Goal: Information Seeking & Learning: Check status

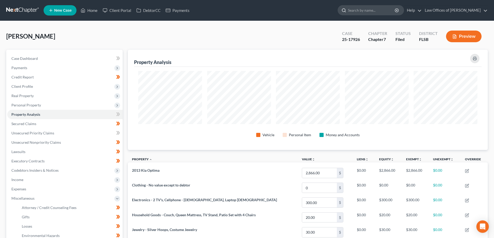
click at [384, 13] on input "search" at bounding box center [371, 10] width 47 height 10
type input "janet"
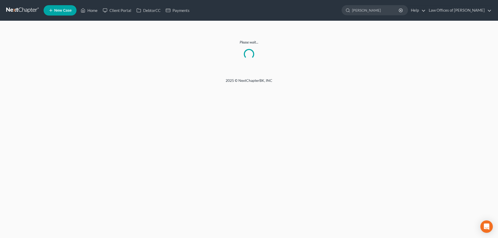
click at [17, 11] on link at bounding box center [22, 10] width 33 height 9
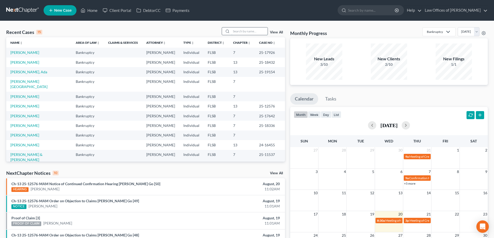
click at [242, 31] on input "search" at bounding box center [249, 32] width 36 height 8
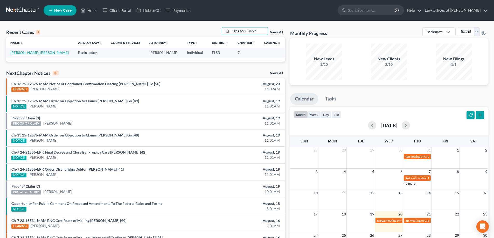
type input "[PERSON_NAME]"
click at [26, 53] on link "[PERSON_NAME] [PERSON_NAME]" at bounding box center [39, 52] width 58 height 4
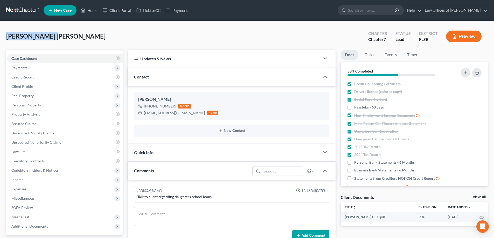
drag, startPoint x: 6, startPoint y: 38, endPoint x: 49, endPoint y: 38, distance: 42.8
click at [49, 38] on span "[PERSON_NAME] [PERSON_NAME]" at bounding box center [55, 36] width 99 height 8
copy span "Kellier [PERSON_NAME]"
click at [24, 6] on link at bounding box center [22, 10] width 33 height 9
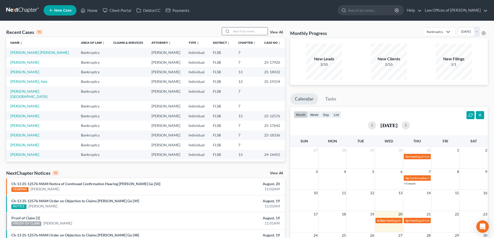
click at [246, 34] on input "search" at bounding box center [249, 32] width 36 height 8
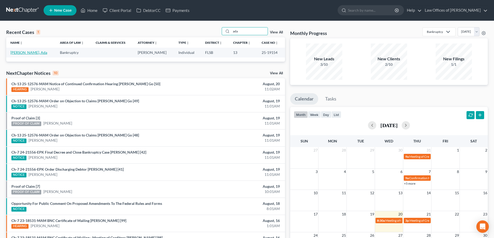
type input "ada"
click at [35, 51] on link "[PERSON_NAME], Ada" at bounding box center [28, 52] width 37 height 4
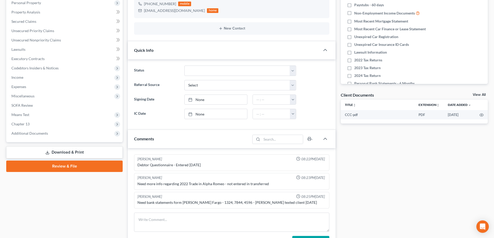
scroll to position [55, 0]
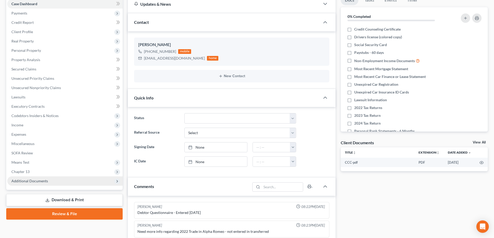
click at [23, 179] on span "Additional Documents" at bounding box center [29, 181] width 37 height 4
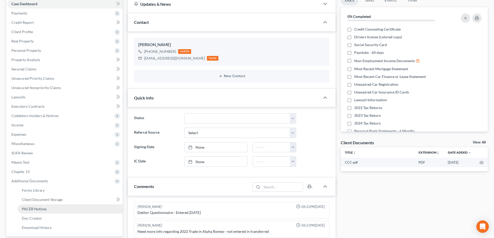
click at [39, 210] on span "PACER Notices" at bounding box center [34, 209] width 25 height 4
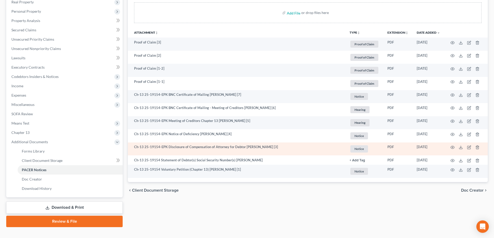
scroll to position [103, 0]
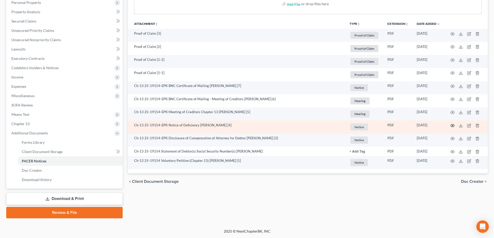
click at [452, 124] on icon "button" at bounding box center [453, 126] width 4 height 4
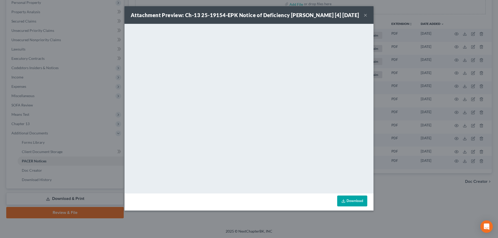
click at [367, 17] on button "×" at bounding box center [366, 15] width 4 height 6
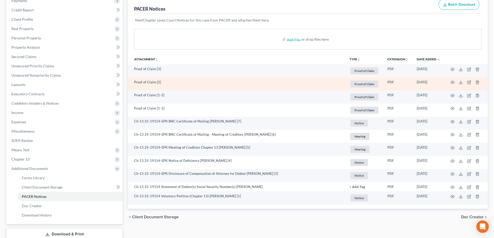
scroll to position [0, 0]
